Goal: Task Accomplishment & Management: Check status

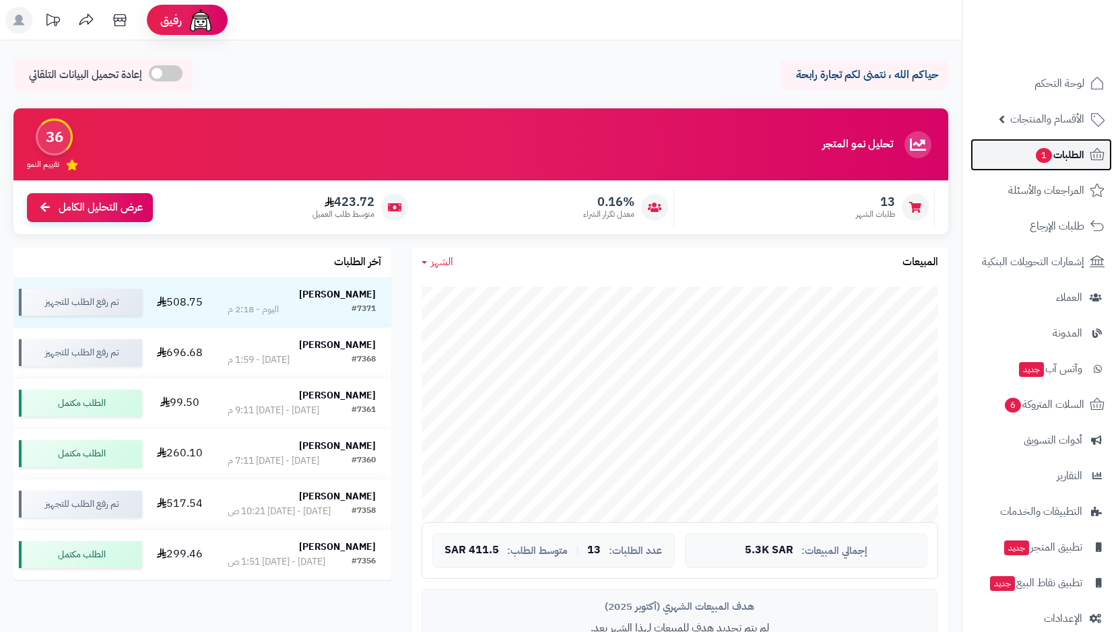
click at [1064, 156] on span "الطلبات 1" at bounding box center [1060, 154] width 50 height 19
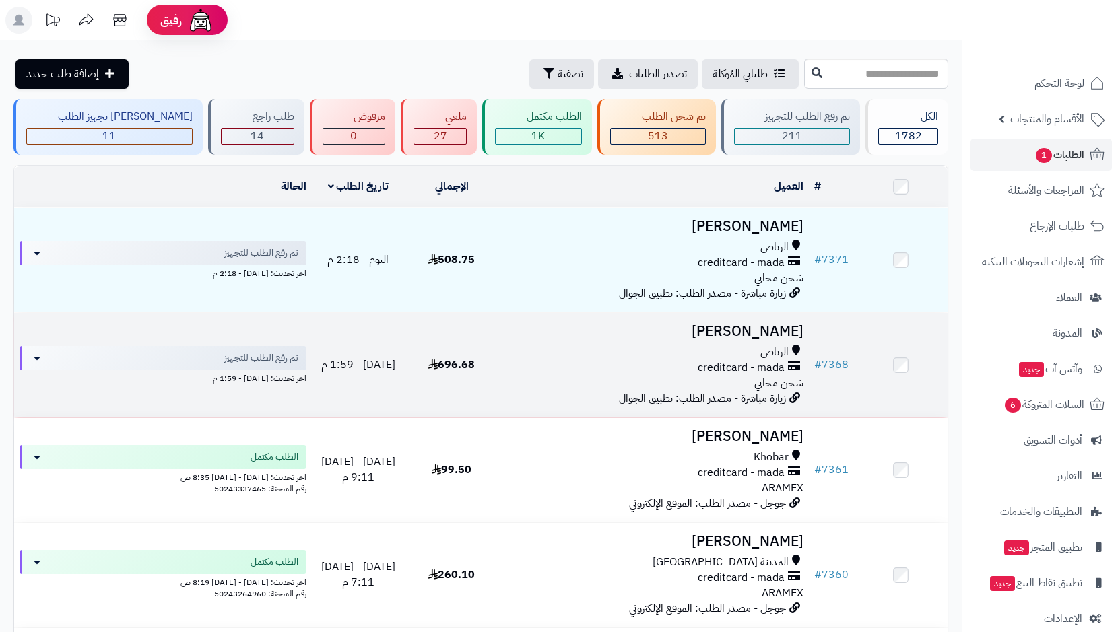
click at [758, 368] on span "creditcard - mada" at bounding box center [741, 367] width 87 height 15
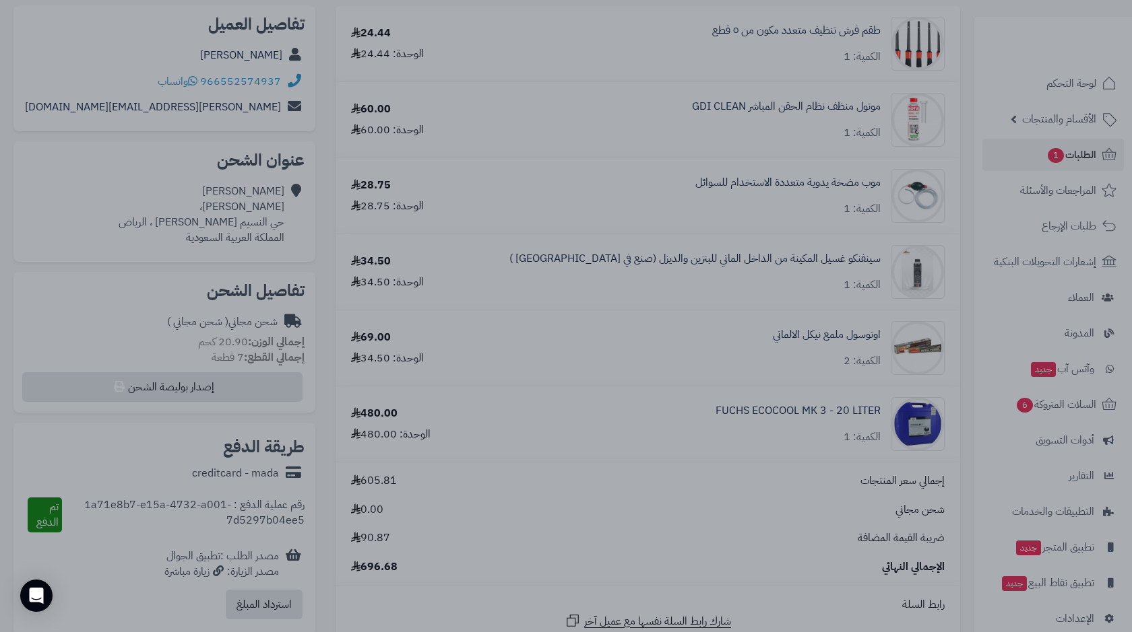
drag, startPoint x: 585, startPoint y: 548, endPoint x: 558, endPoint y: 480, distance: 72.5
click at [585, 548] on div at bounding box center [566, 316] width 1132 height 632
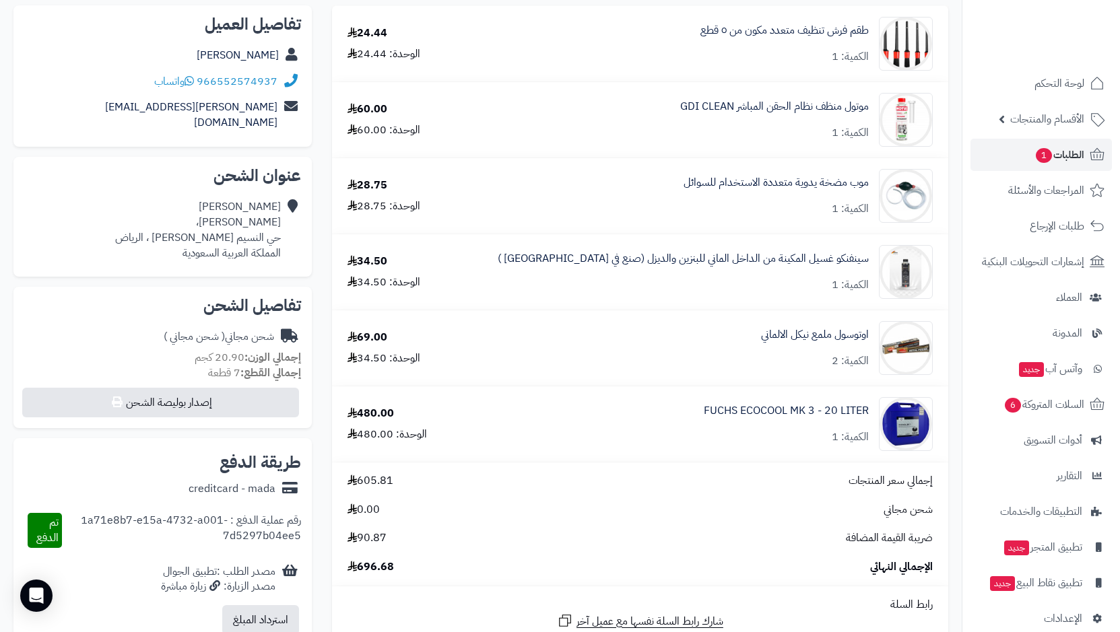
scroll to position [135, 0]
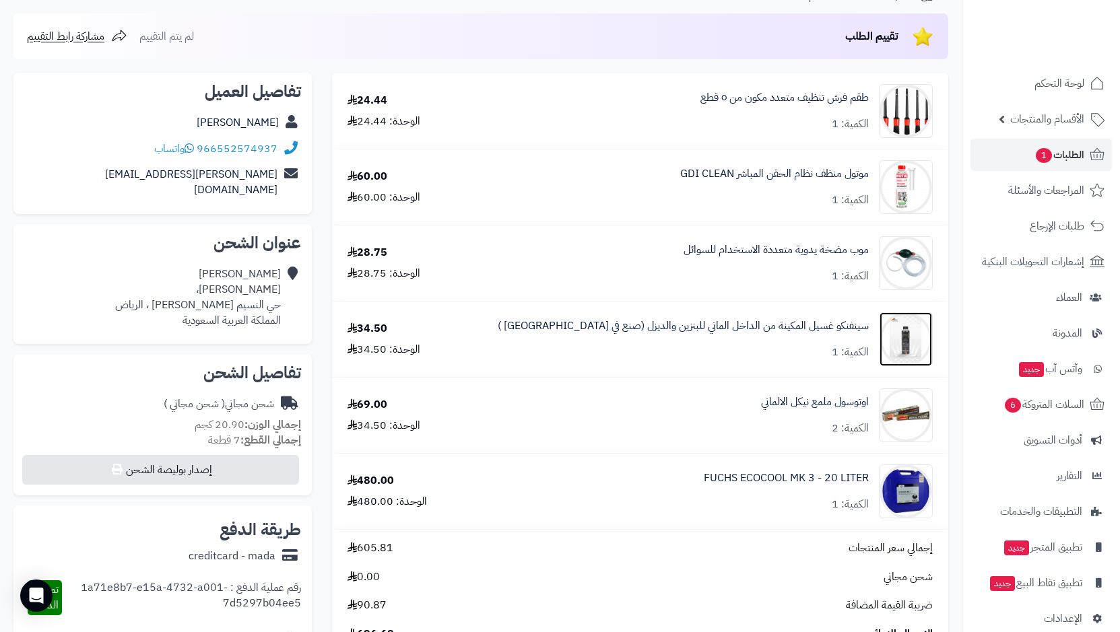
click at [903, 348] on img at bounding box center [906, 340] width 53 height 54
click at [910, 259] on img at bounding box center [906, 263] width 53 height 54
click at [894, 115] on img at bounding box center [906, 111] width 53 height 54
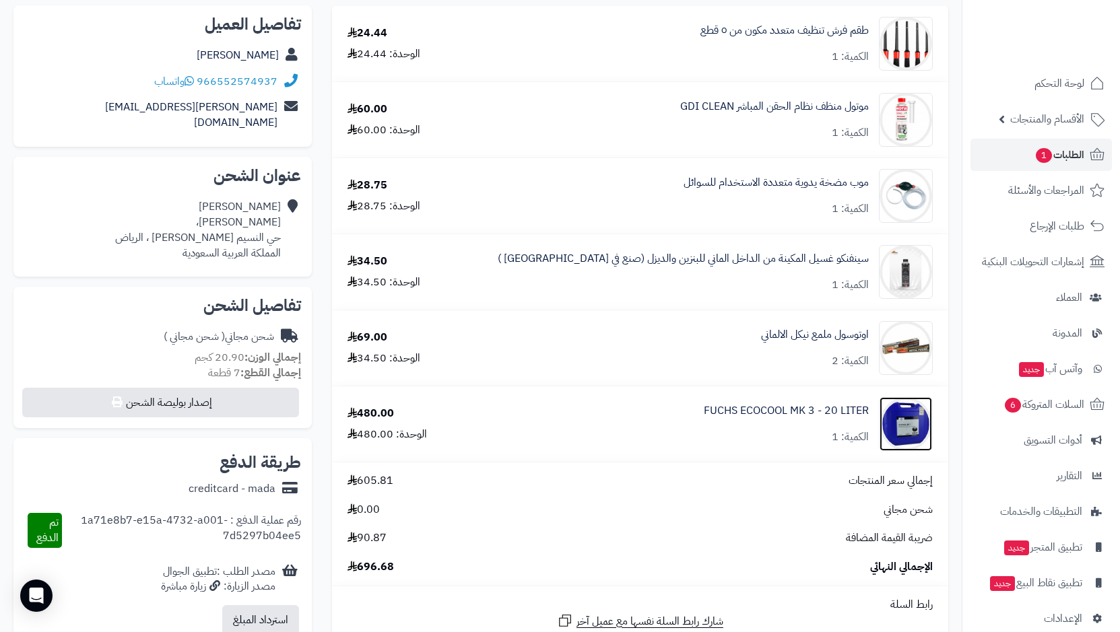
click at [902, 426] on img at bounding box center [906, 424] width 53 height 54
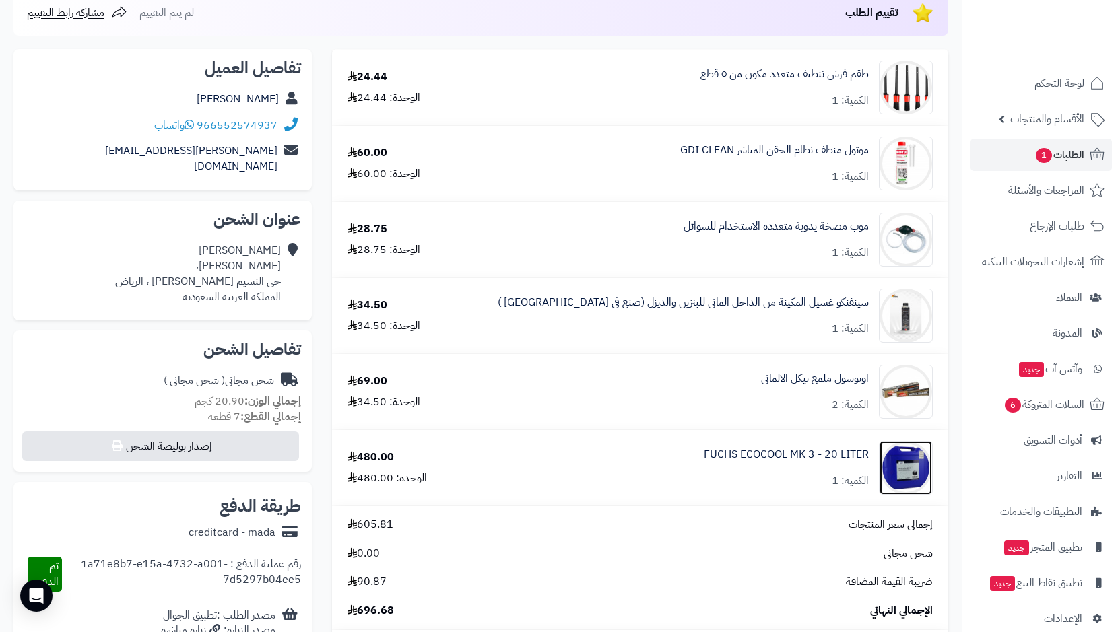
scroll to position [135, 0]
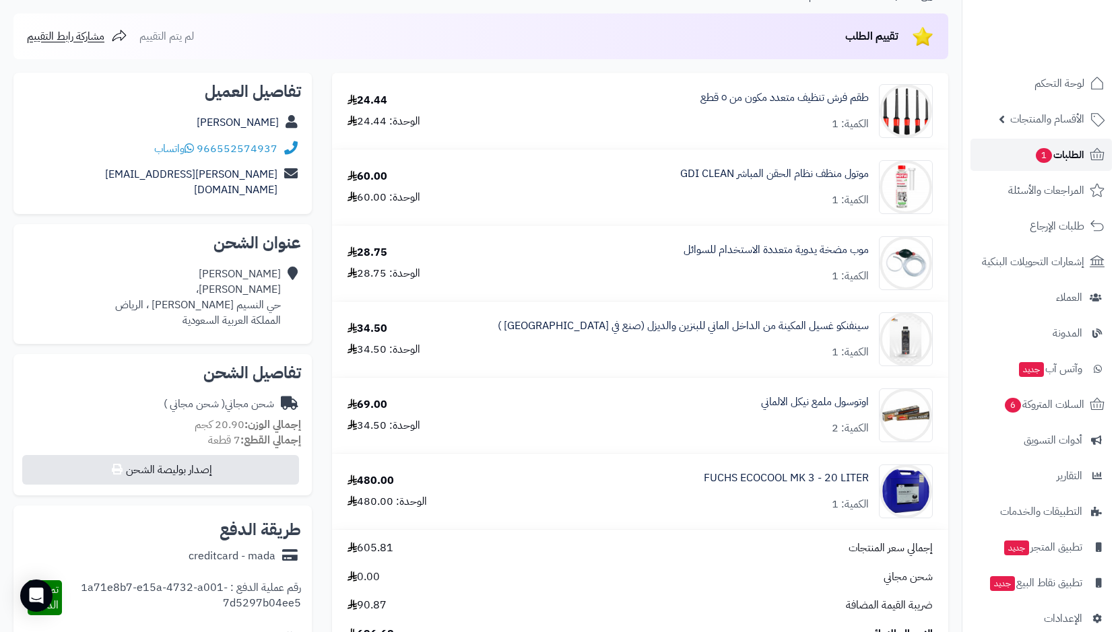
click at [1031, 148] on link "الطلبات 1" at bounding box center [1041, 155] width 141 height 32
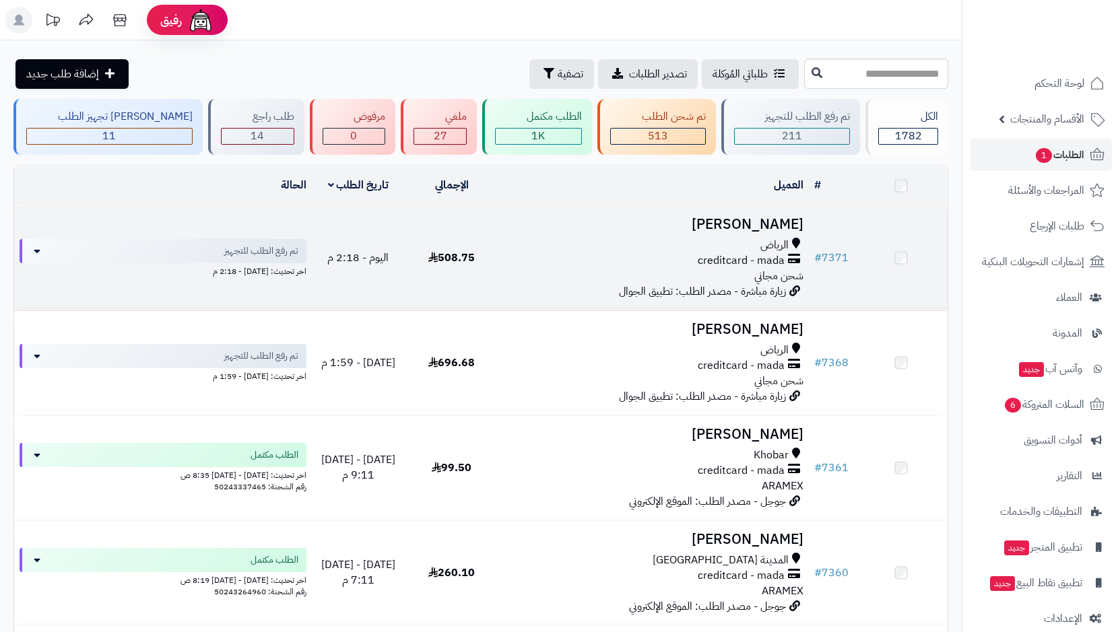
click at [730, 259] on span "creditcard - mada" at bounding box center [741, 260] width 87 height 15
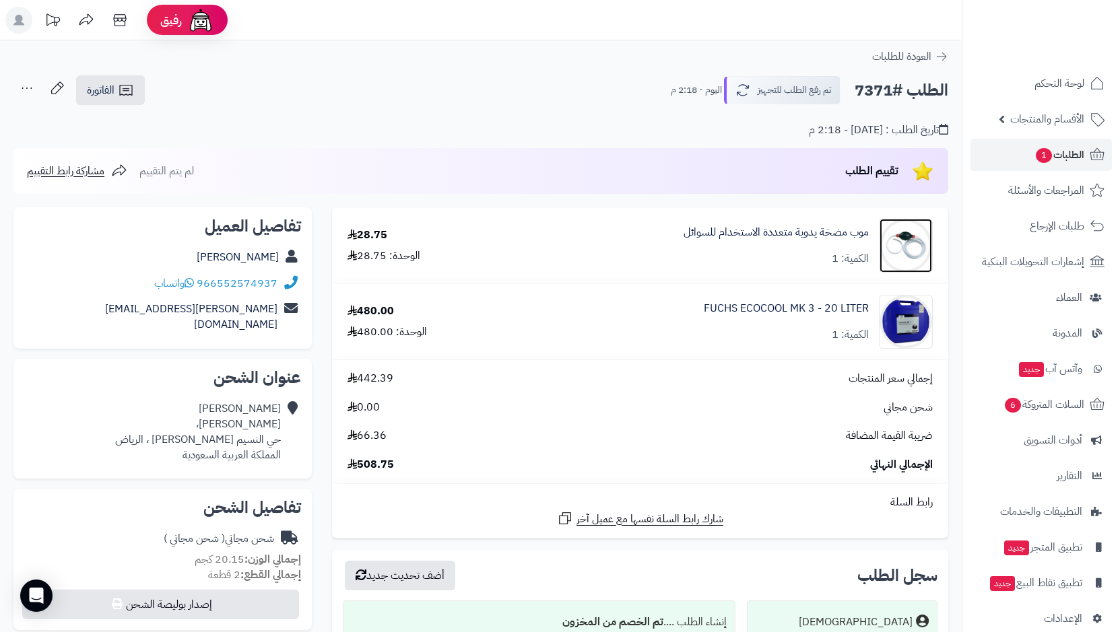
click at [896, 253] on img at bounding box center [906, 246] width 53 height 54
click at [1047, 159] on span "1" at bounding box center [1044, 155] width 16 height 15
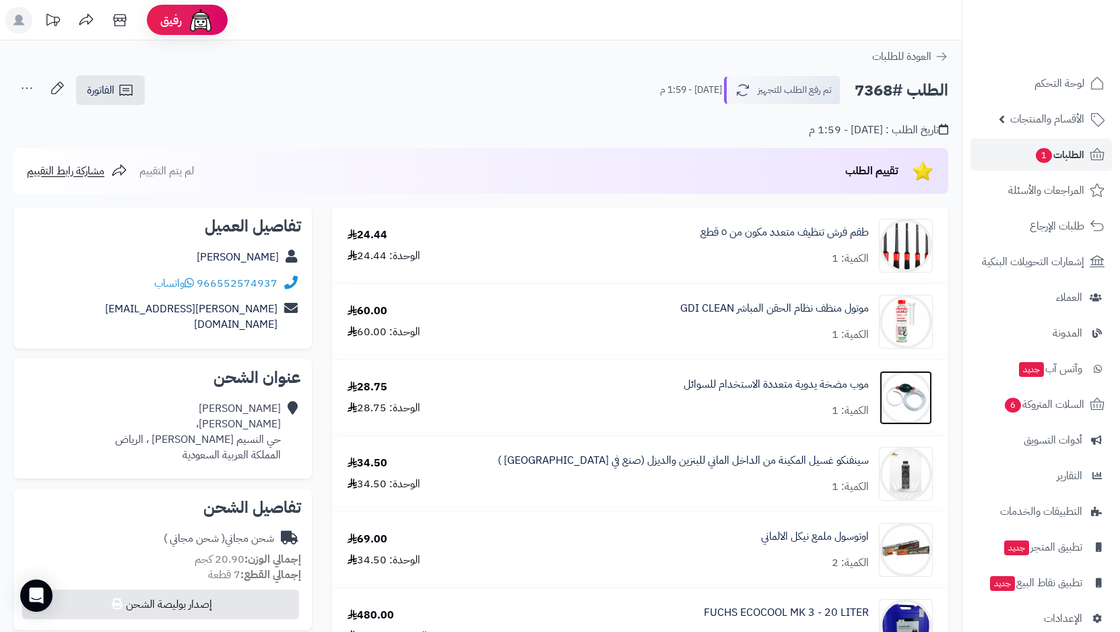
click at [900, 393] on img at bounding box center [906, 398] width 53 height 54
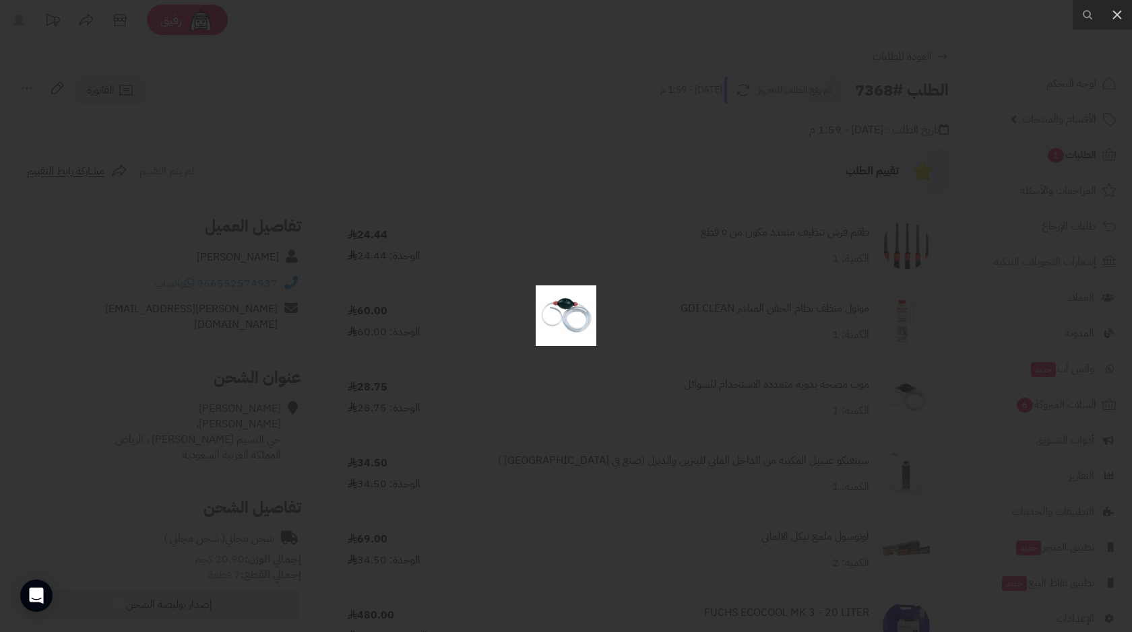
click at [558, 319] on img at bounding box center [565, 316] width 61 height 61
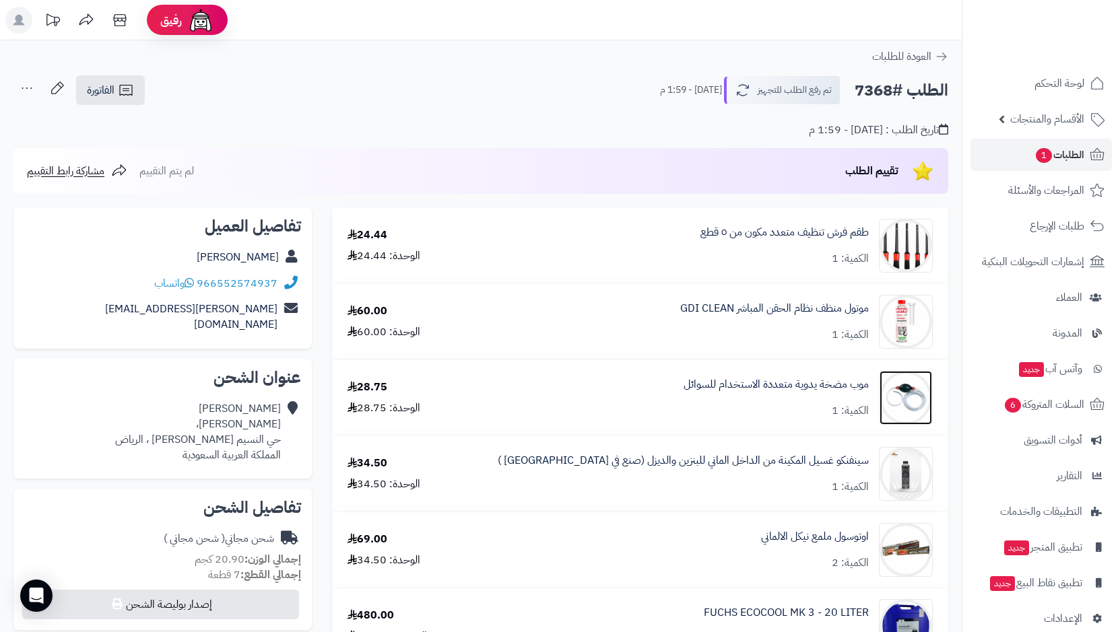
click at [902, 393] on img at bounding box center [906, 398] width 53 height 54
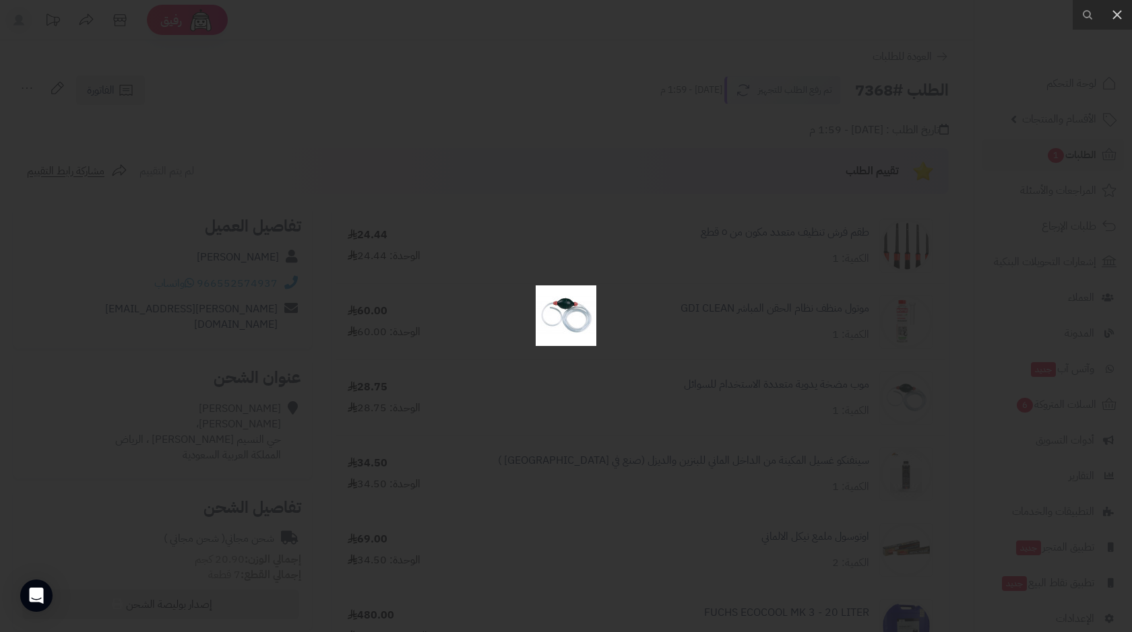
click at [815, 415] on div at bounding box center [566, 316] width 1132 height 632
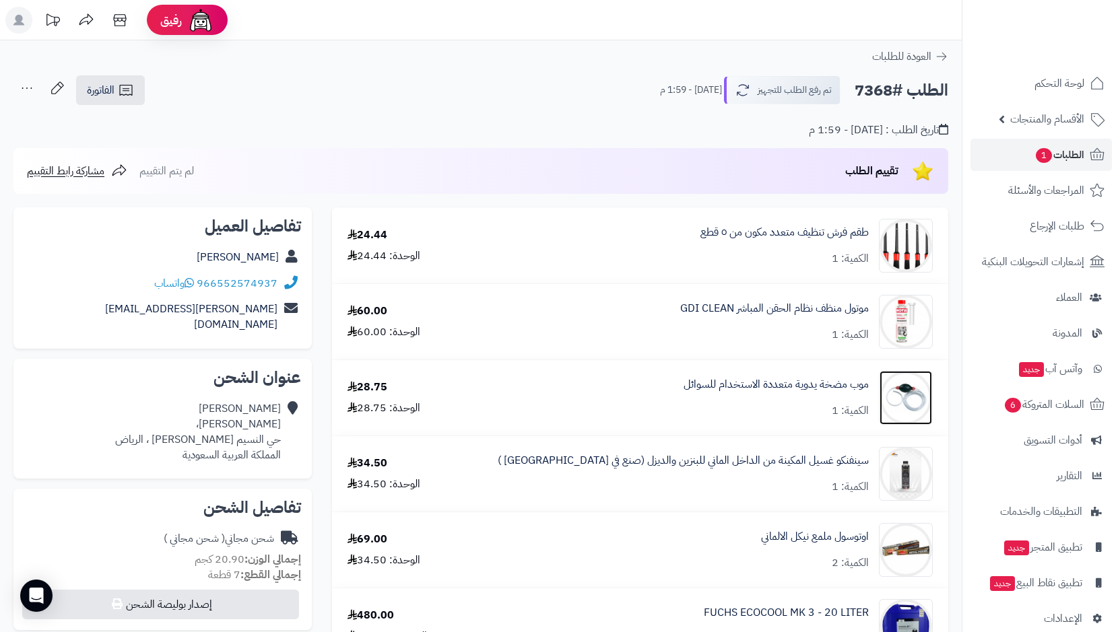
click at [911, 403] on img at bounding box center [906, 398] width 53 height 54
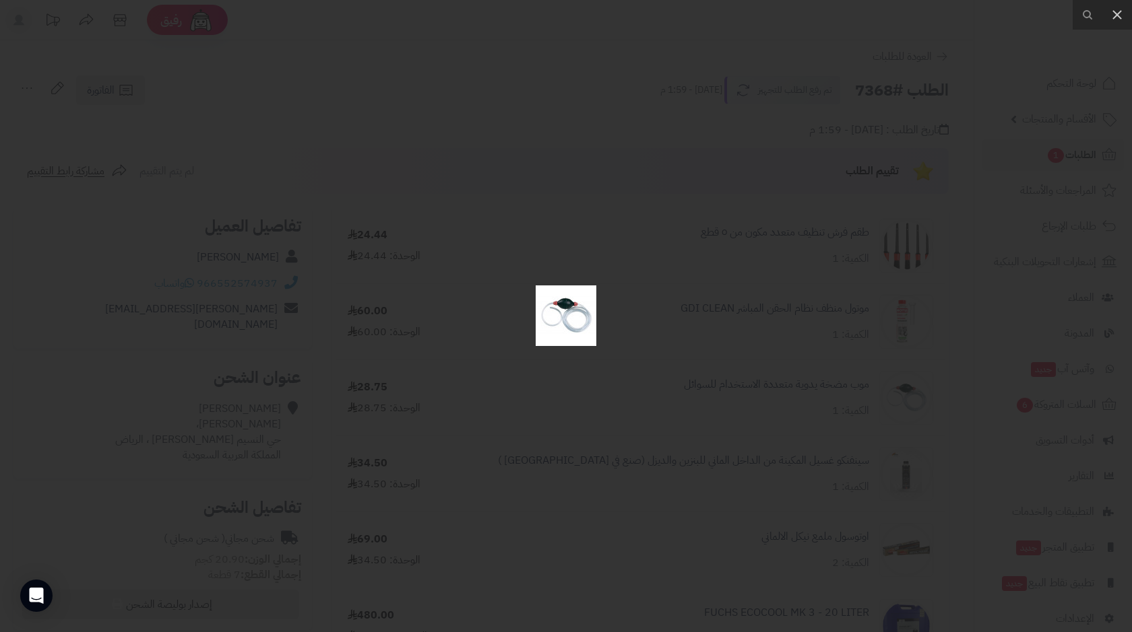
drag, startPoint x: 723, startPoint y: 412, endPoint x: 771, endPoint y: 449, distance: 60.4
click at [727, 416] on div at bounding box center [566, 316] width 1132 height 632
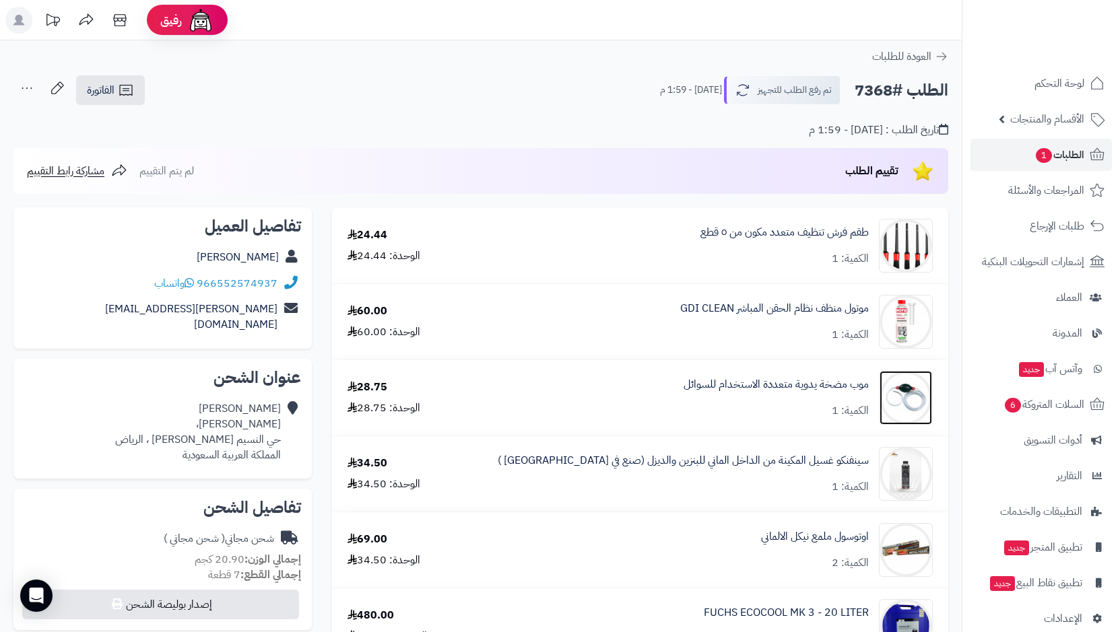
click at [918, 399] on img at bounding box center [906, 398] width 53 height 54
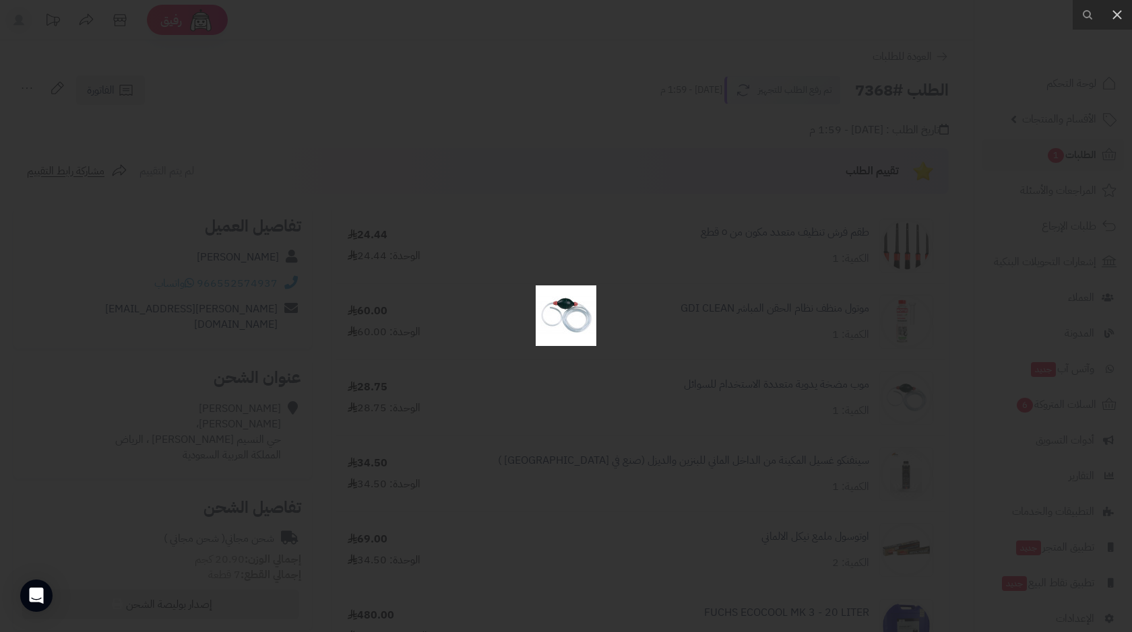
click at [729, 418] on div at bounding box center [566, 316] width 1132 height 632
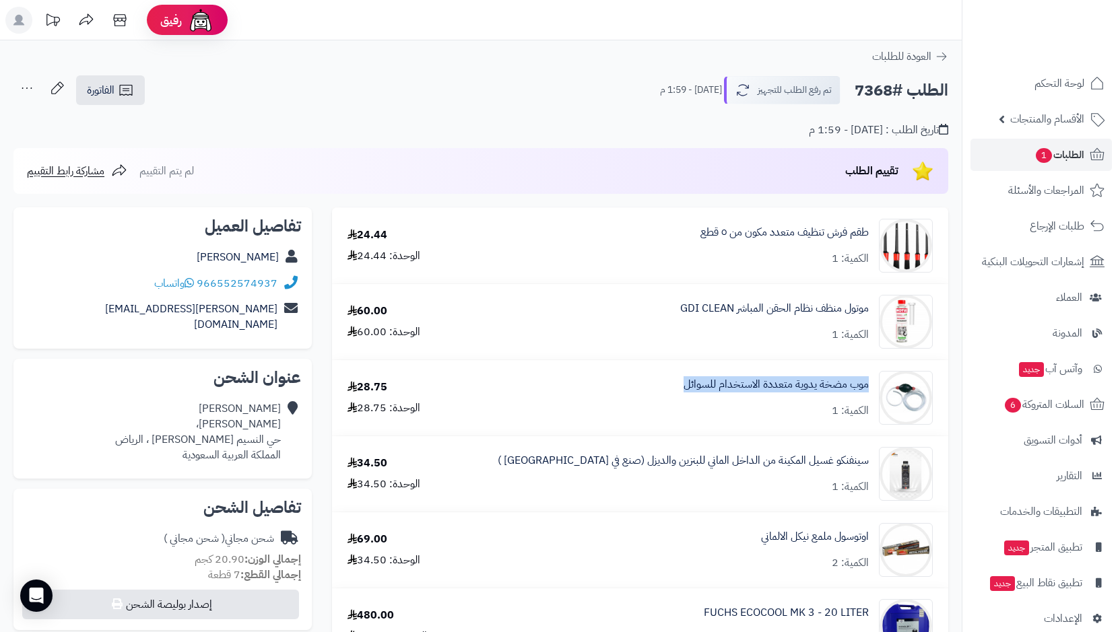
drag, startPoint x: 678, startPoint y: 381, endPoint x: 870, endPoint y: 389, distance: 192.1
click at [870, 389] on div "موب مضخة يدوية متعددة الاستخدام للسوائل الكمية: 1" at bounding box center [699, 398] width 488 height 54
copy link "موب مضخة يدوية متعددة الاستخدام للسوائل"
click at [600, 348] on div "موتول منظف نظام الحقن المباشر GDI CLEAN الكمية: 1" at bounding box center [699, 322] width 488 height 54
click at [1054, 158] on span "الطلبات 1" at bounding box center [1060, 154] width 50 height 19
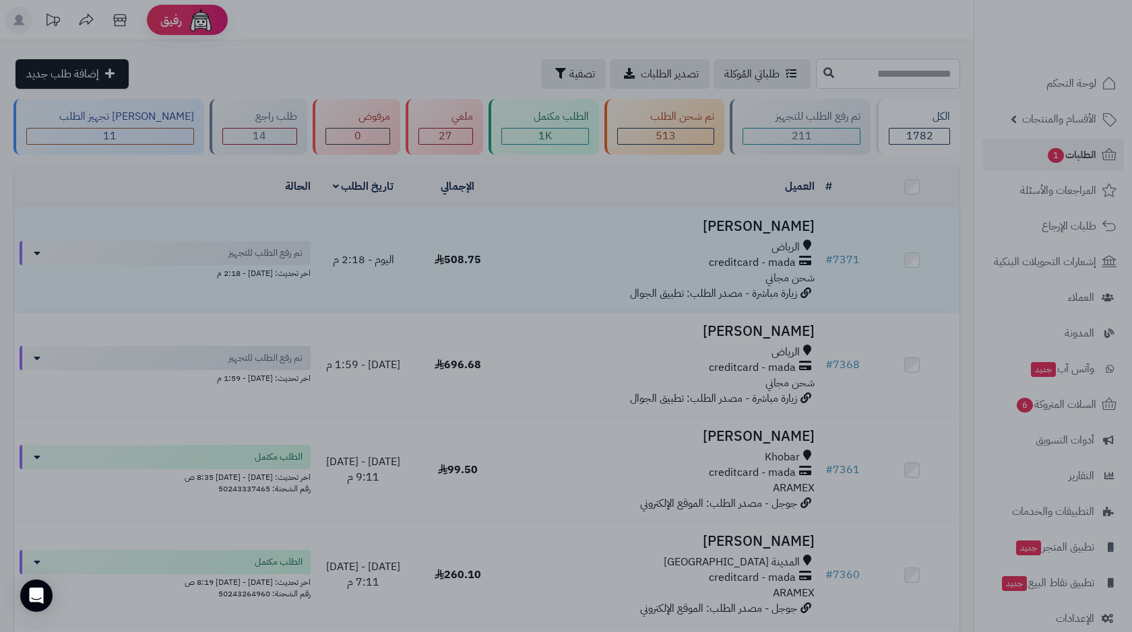
click at [851, 364] on div at bounding box center [566, 316] width 1132 height 632
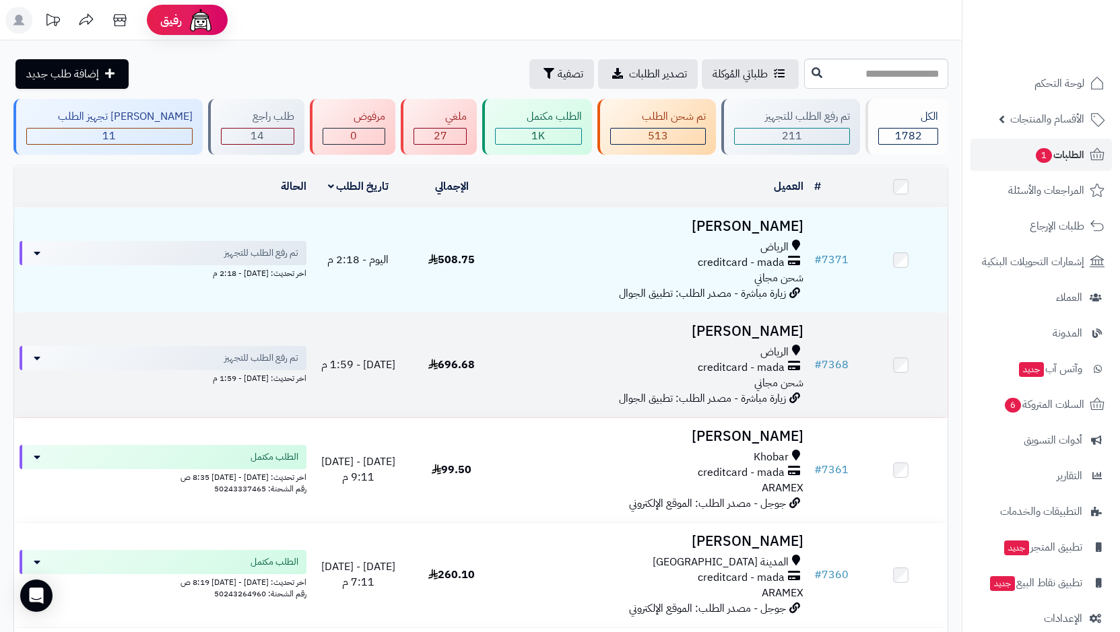
click at [727, 369] on span "creditcard - mada" at bounding box center [741, 367] width 87 height 15
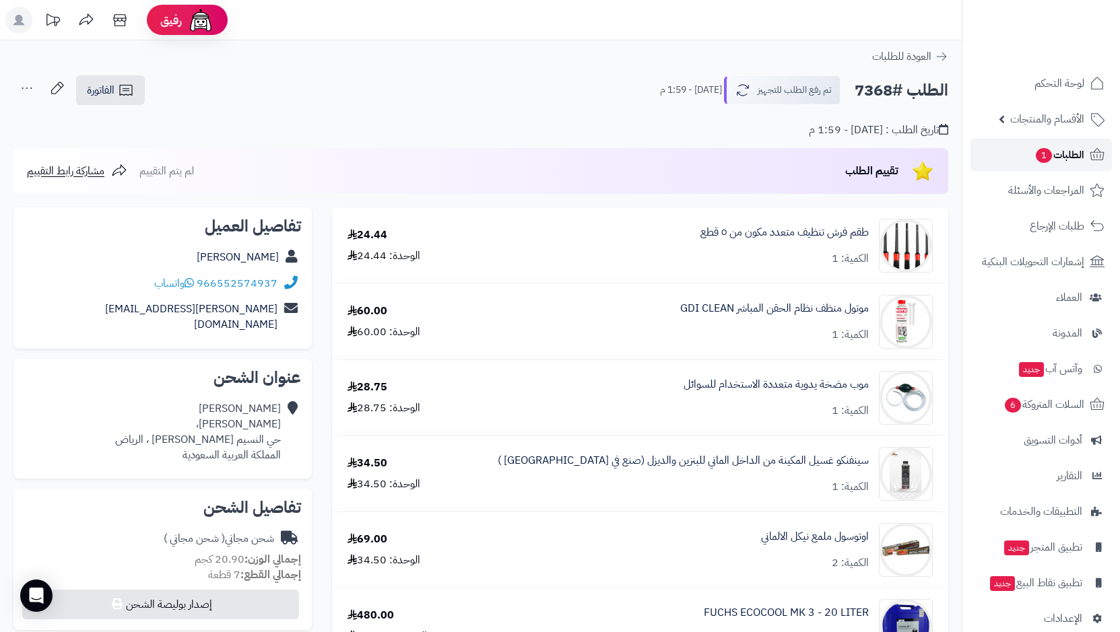
click at [1030, 158] on link "الطلبات 1" at bounding box center [1041, 155] width 141 height 32
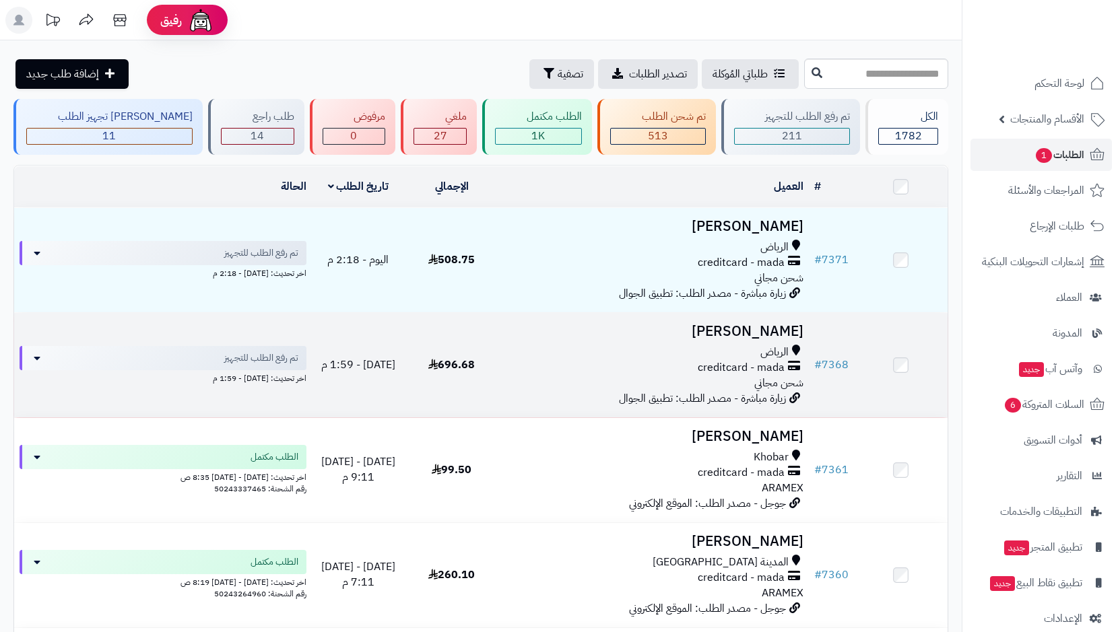
click at [769, 354] on span "الرياض" at bounding box center [774, 352] width 28 height 15
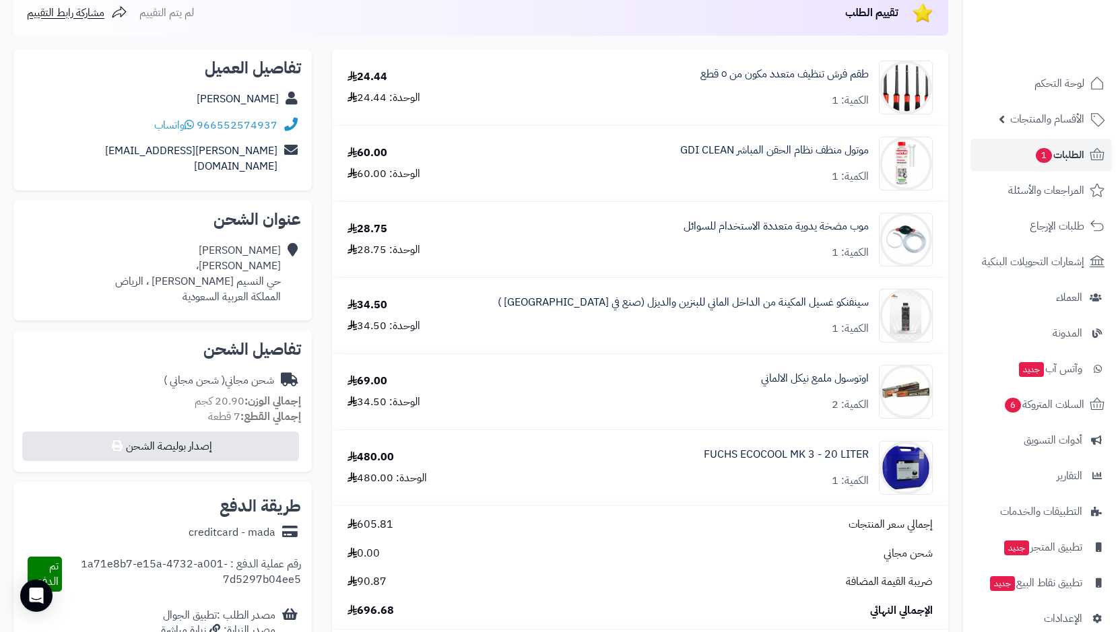
scroll to position [135, 0]
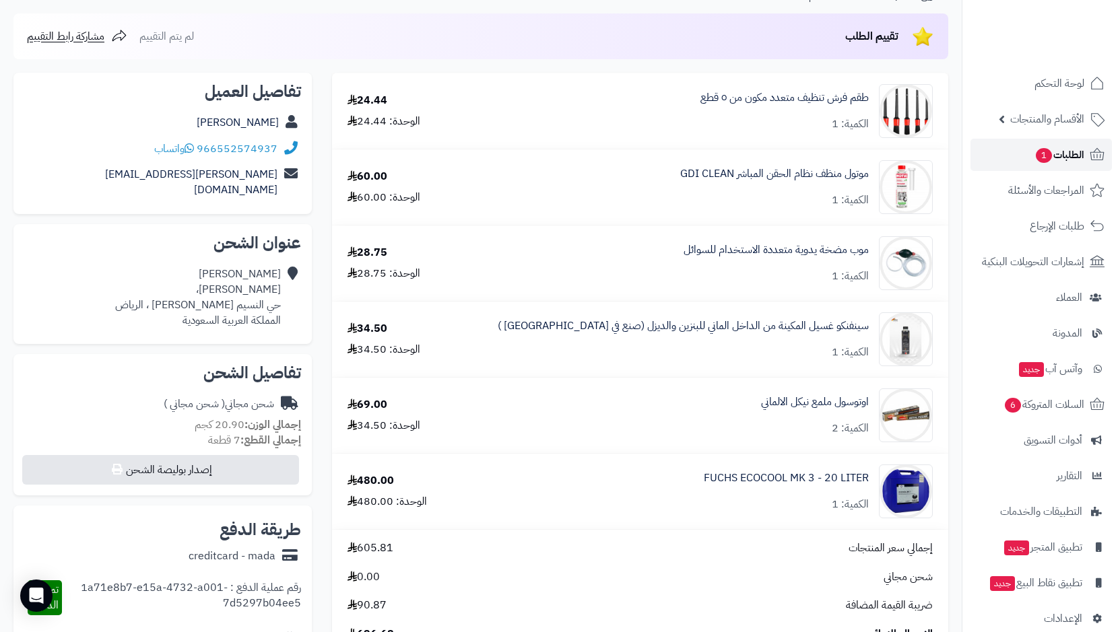
click at [1035, 151] on span "الطلبات 1" at bounding box center [1060, 154] width 50 height 19
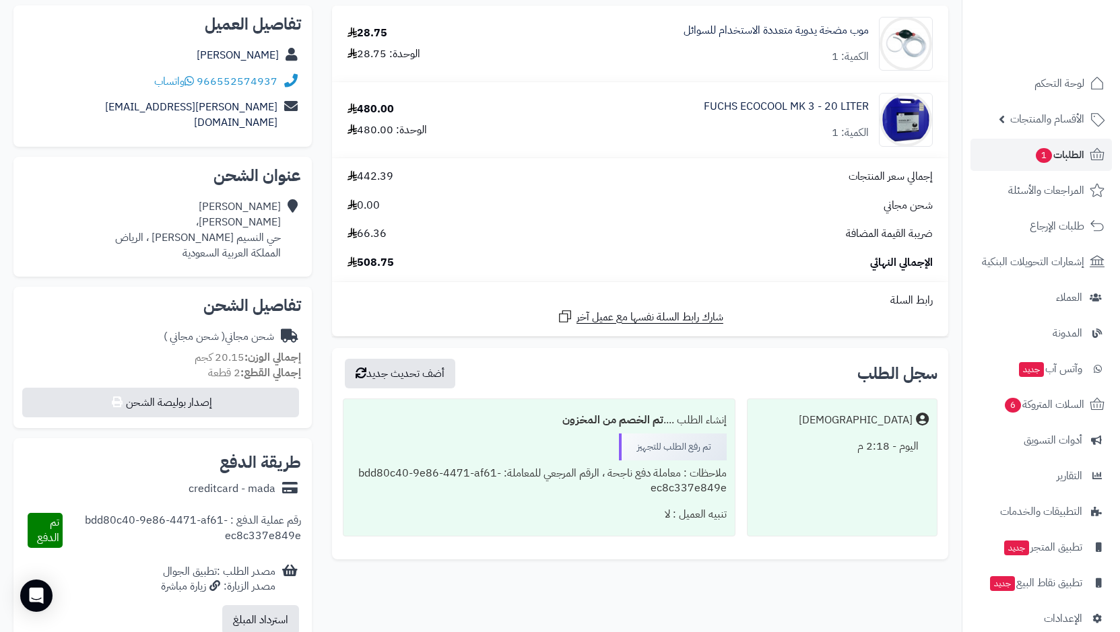
scroll to position [67, 0]
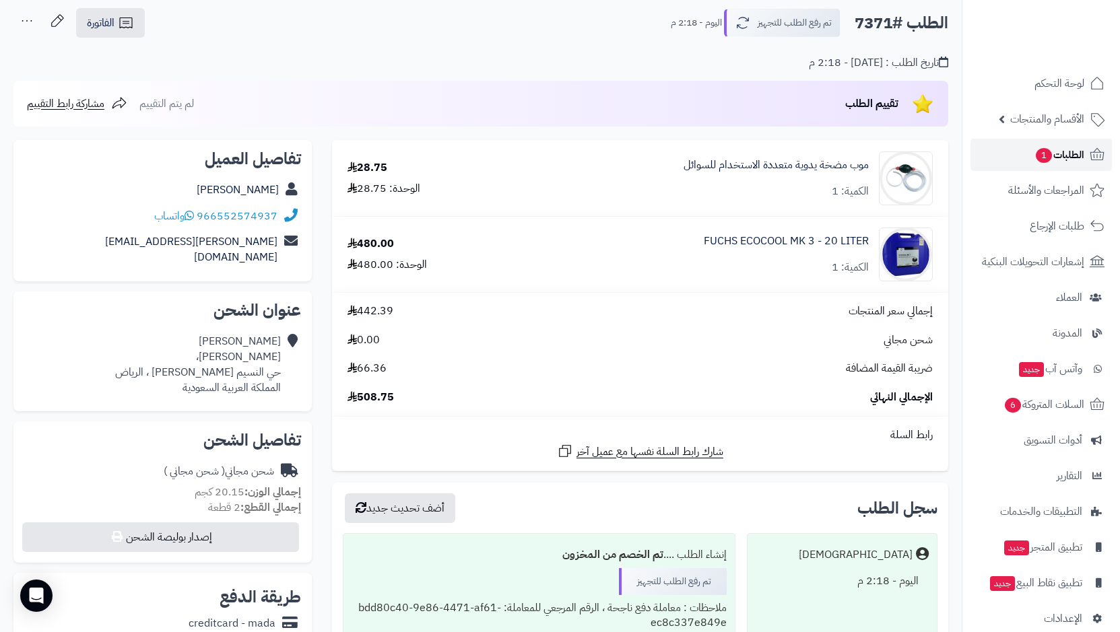
click at [1067, 159] on span "الطلبات 1" at bounding box center [1060, 154] width 50 height 19
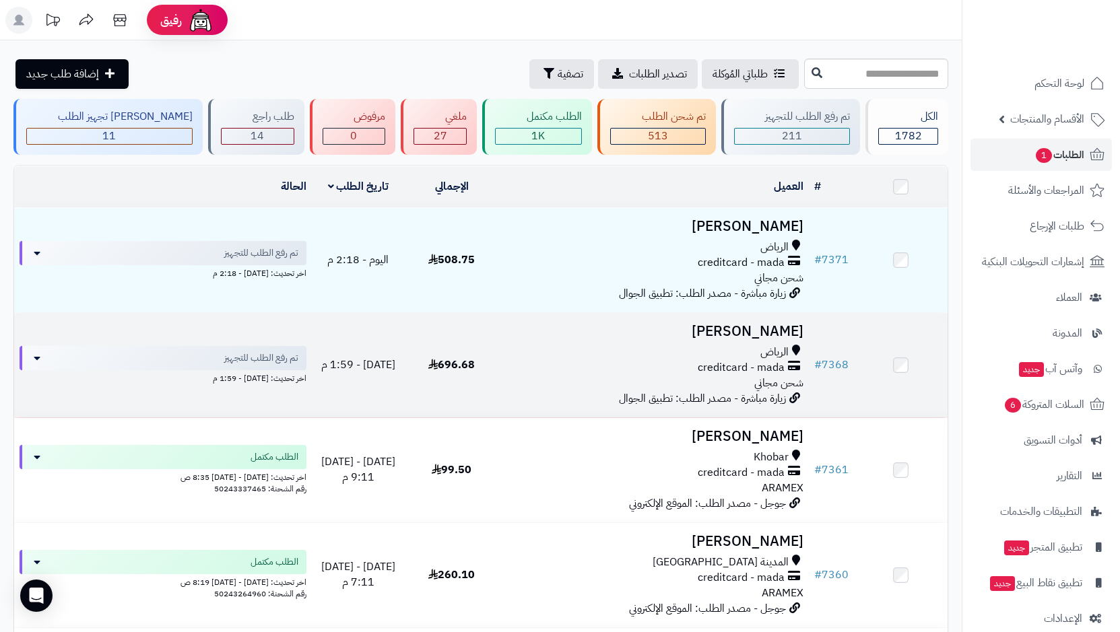
click at [754, 360] on span "creditcard - mada" at bounding box center [741, 367] width 87 height 15
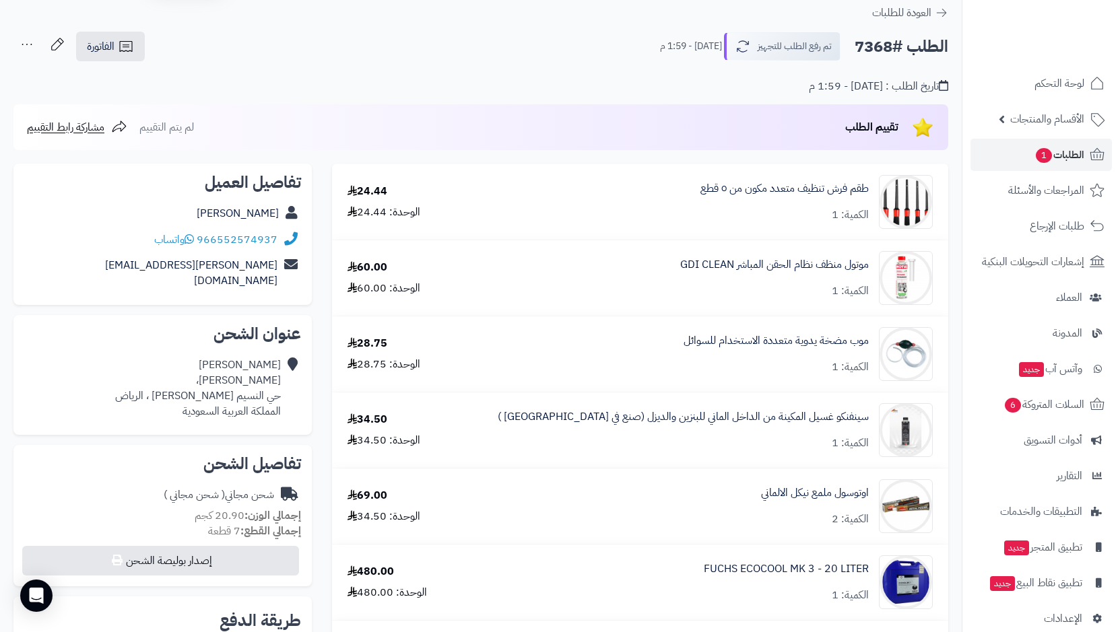
scroll to position [67, 0]
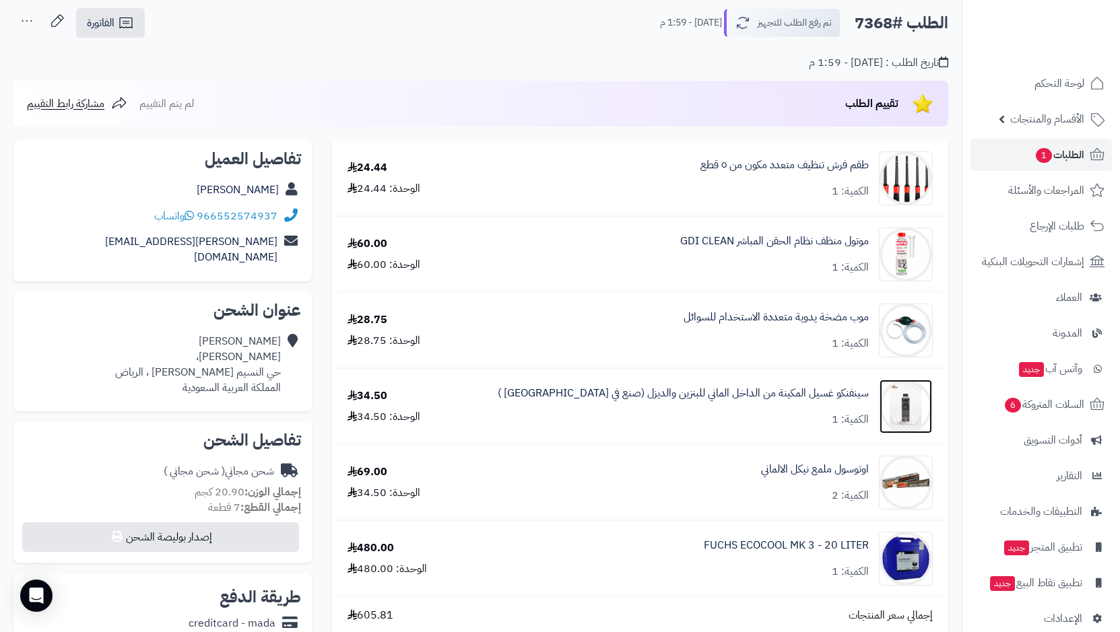
click at [900, 405] on img at bounding box center [906, 407] width 53 height 54
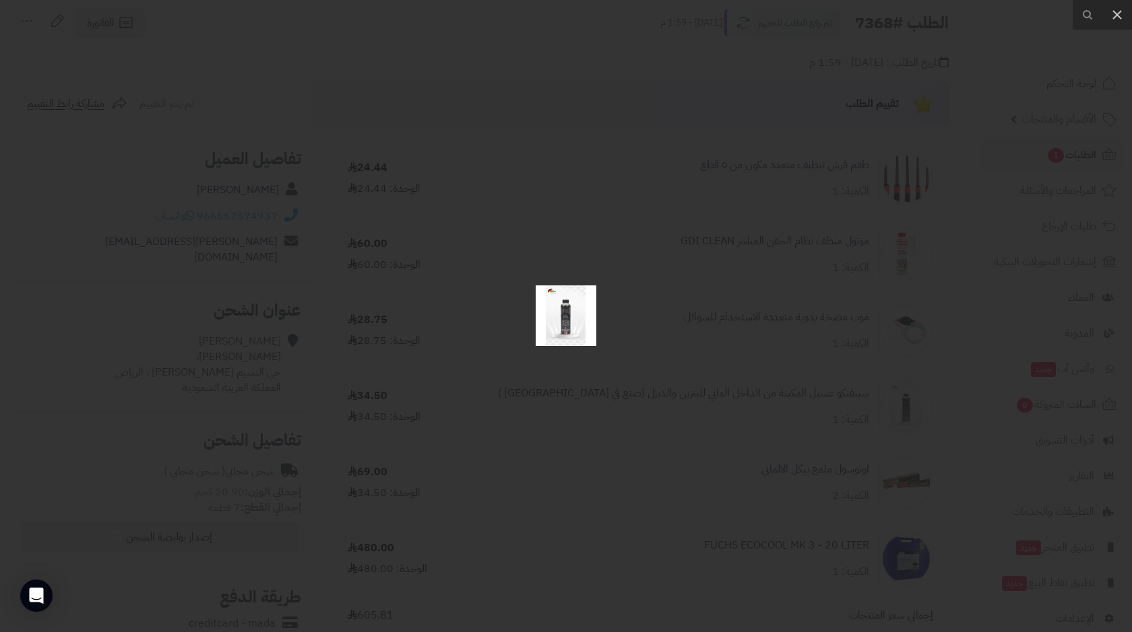
click at [692, 335] on div at bounding box center [566, 316] width 1132 height 632
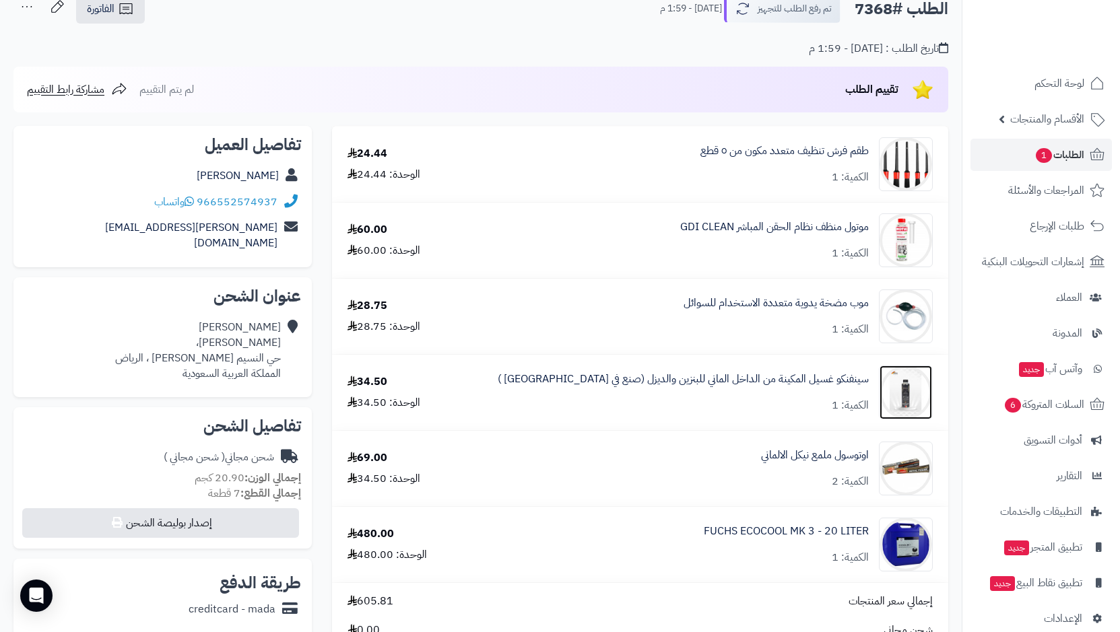
scroll to position [0, 0]
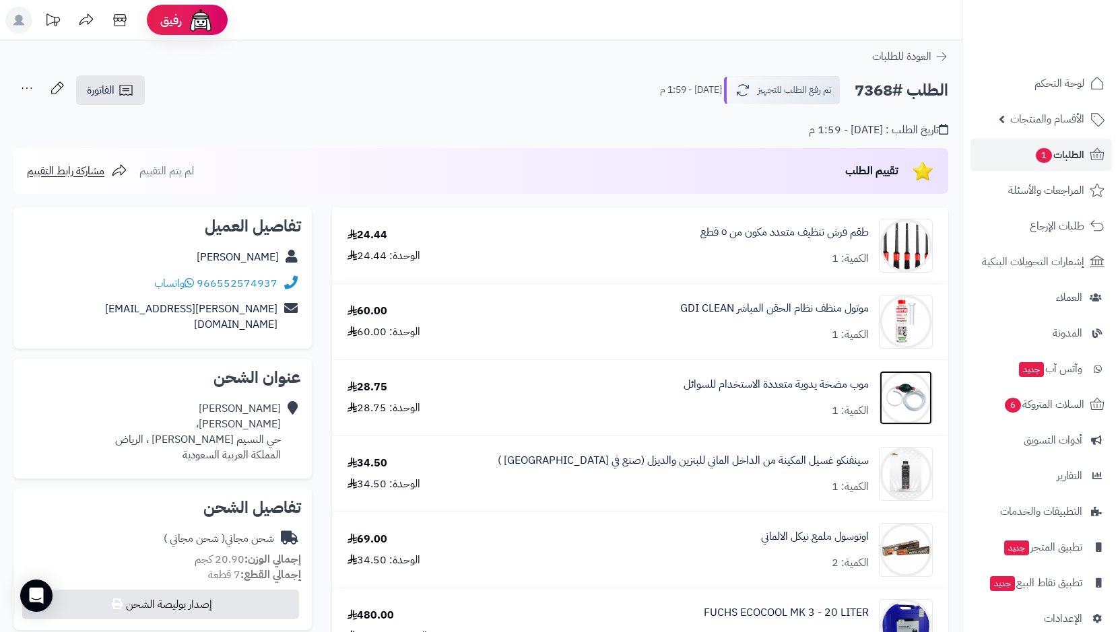
click at [905, 401] on img at bounding box center [906, 398] width 53 height 54
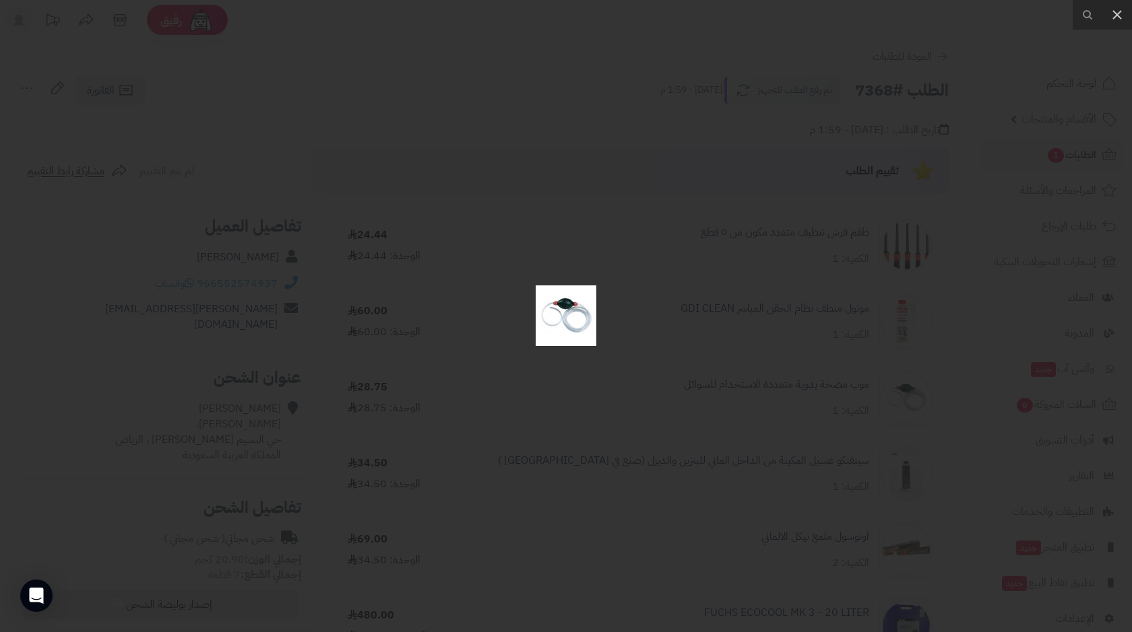
click at [772, 394] on div at bounding box center [566, 316] width 1132 height 632
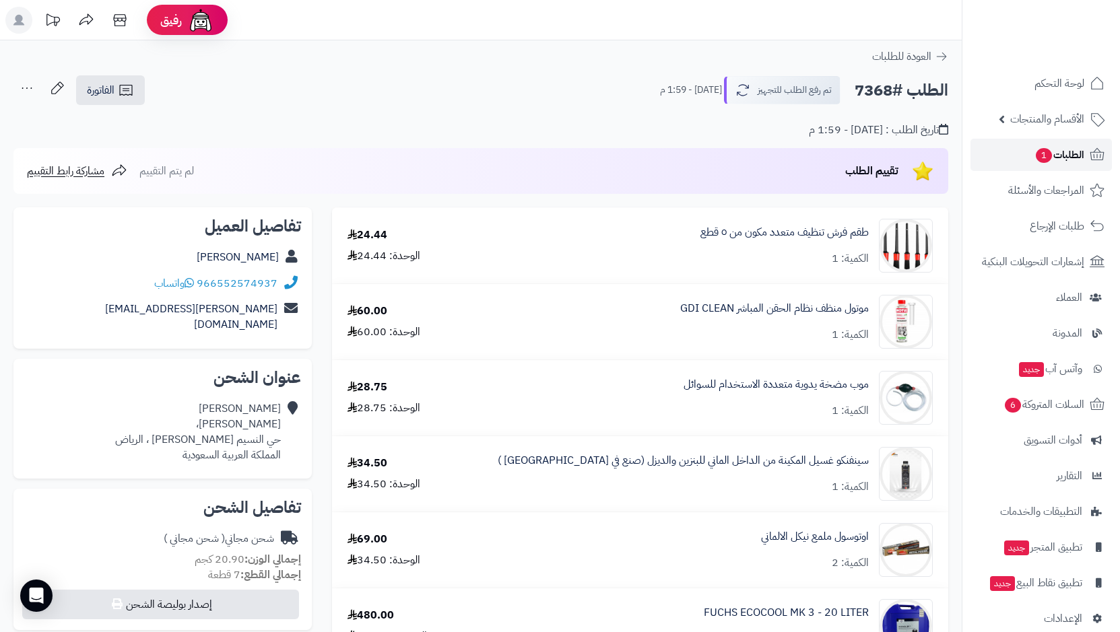
click at [1075, 163] on span "الطلبات 1" at bounding box center [1060, 154] width 50 height 19
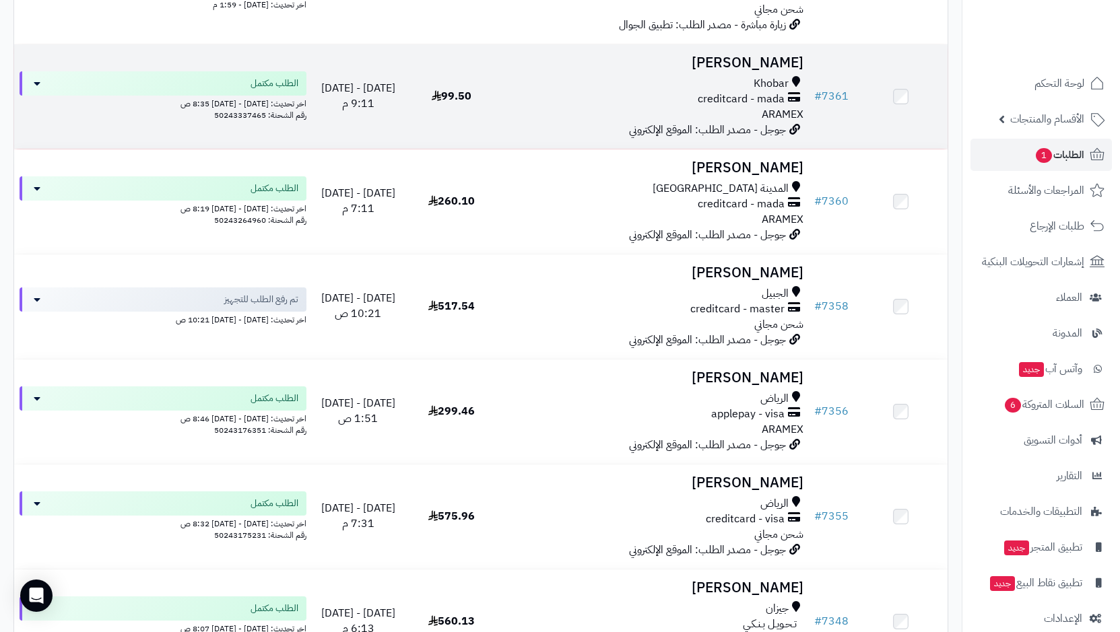
scroll to position [377, 0]
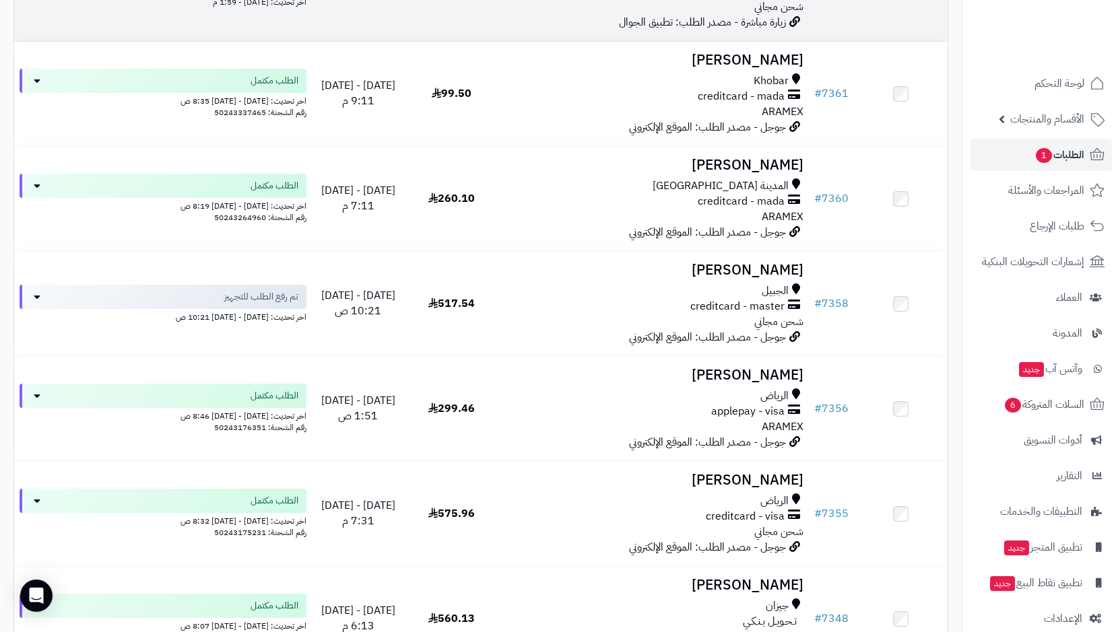
drag, startPoint x: 401, startPoint y: 44, endPoint x: 401, endPoint y: 36, distance: 7.4
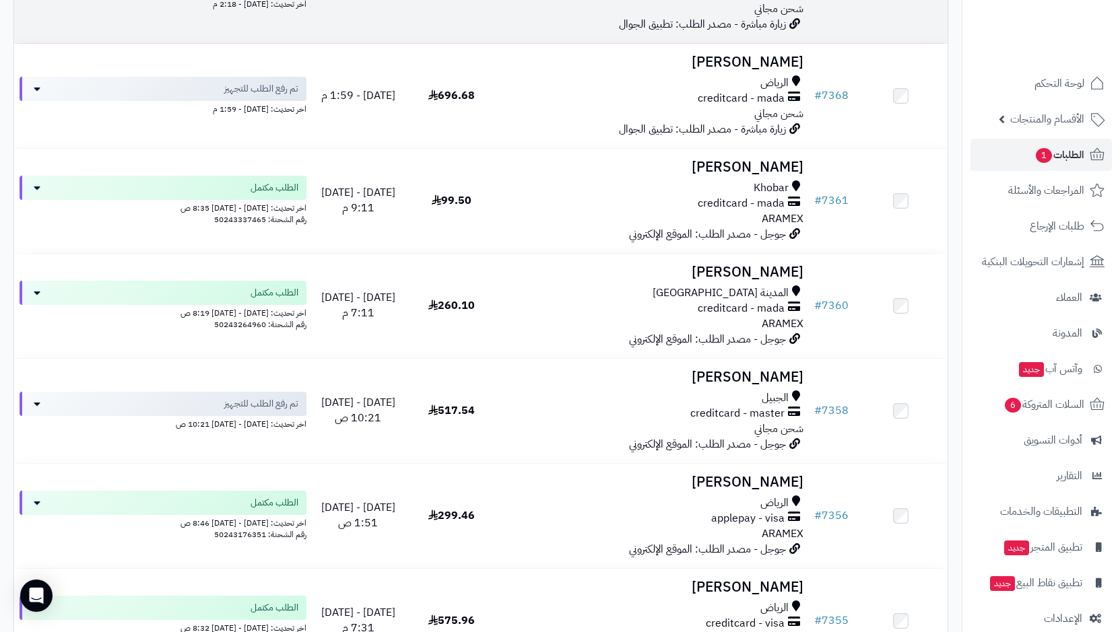
scroll to position [0, 0]
